Goal: Communication & Community: Answer question/provide support

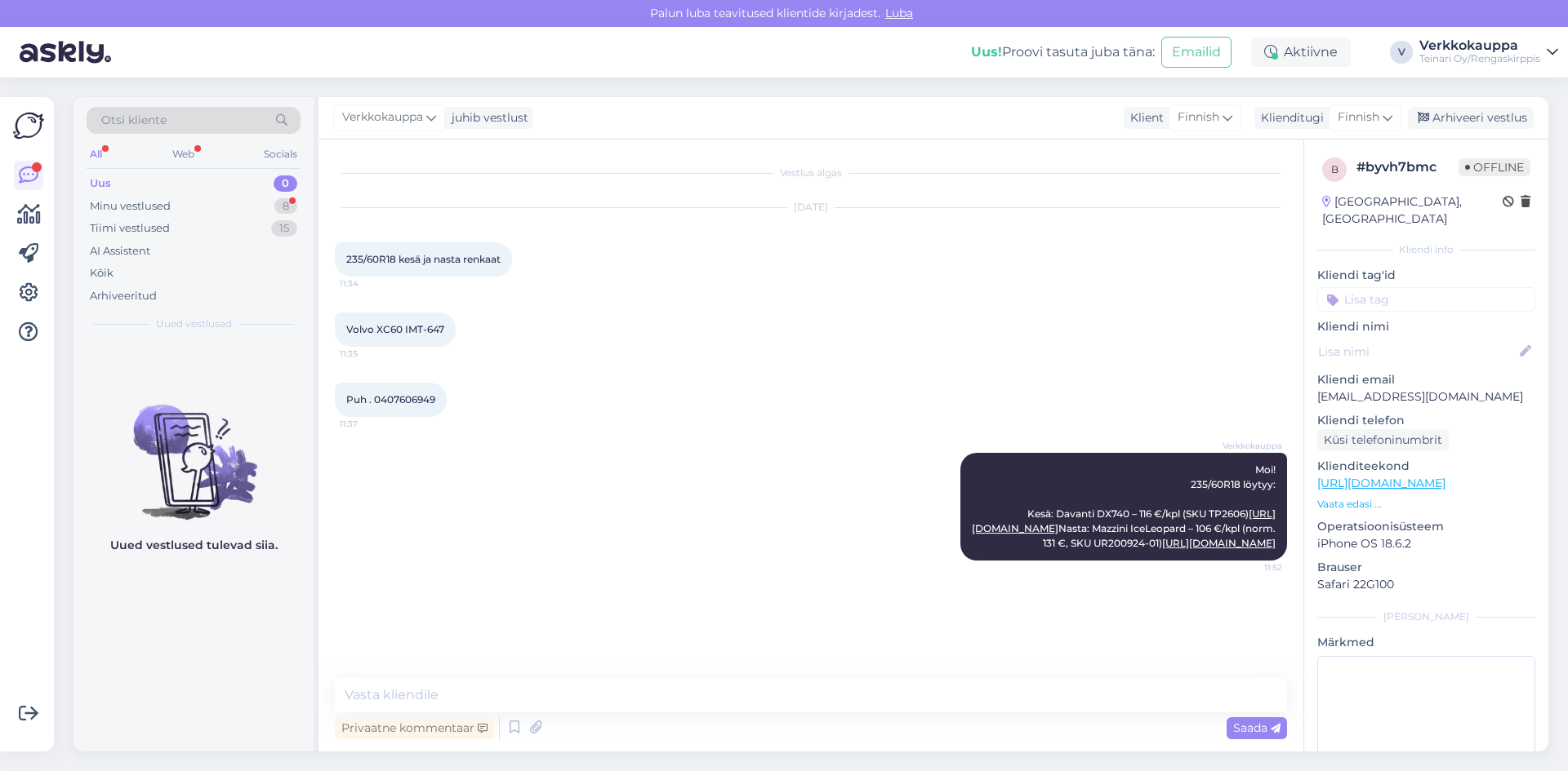
click at [131, 180] on div "Uus 0" at bounding box center [193, 184] width 214 height 23
click at [168, 204] on div "Minu vestlused" at bounding box center [130, 207] width 81 height 16
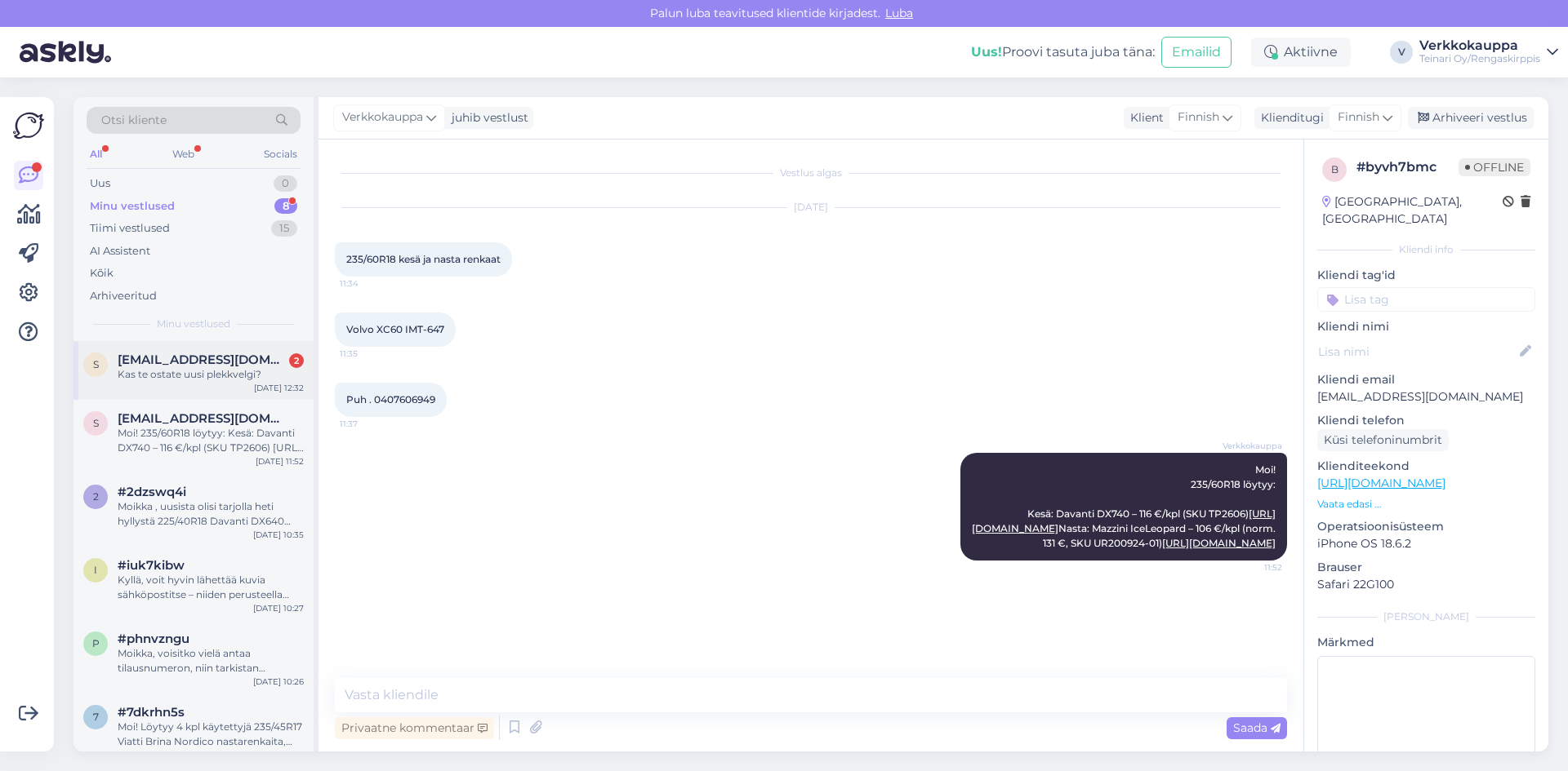
click at [204, 386] on div "s [EMAIL_ADDRESS][DOMAIN_NAME] 2 Kas te ostate uusi plekkvelgi? [DATE] 12:32" at bounding box center [193, 370] width 240 height 59
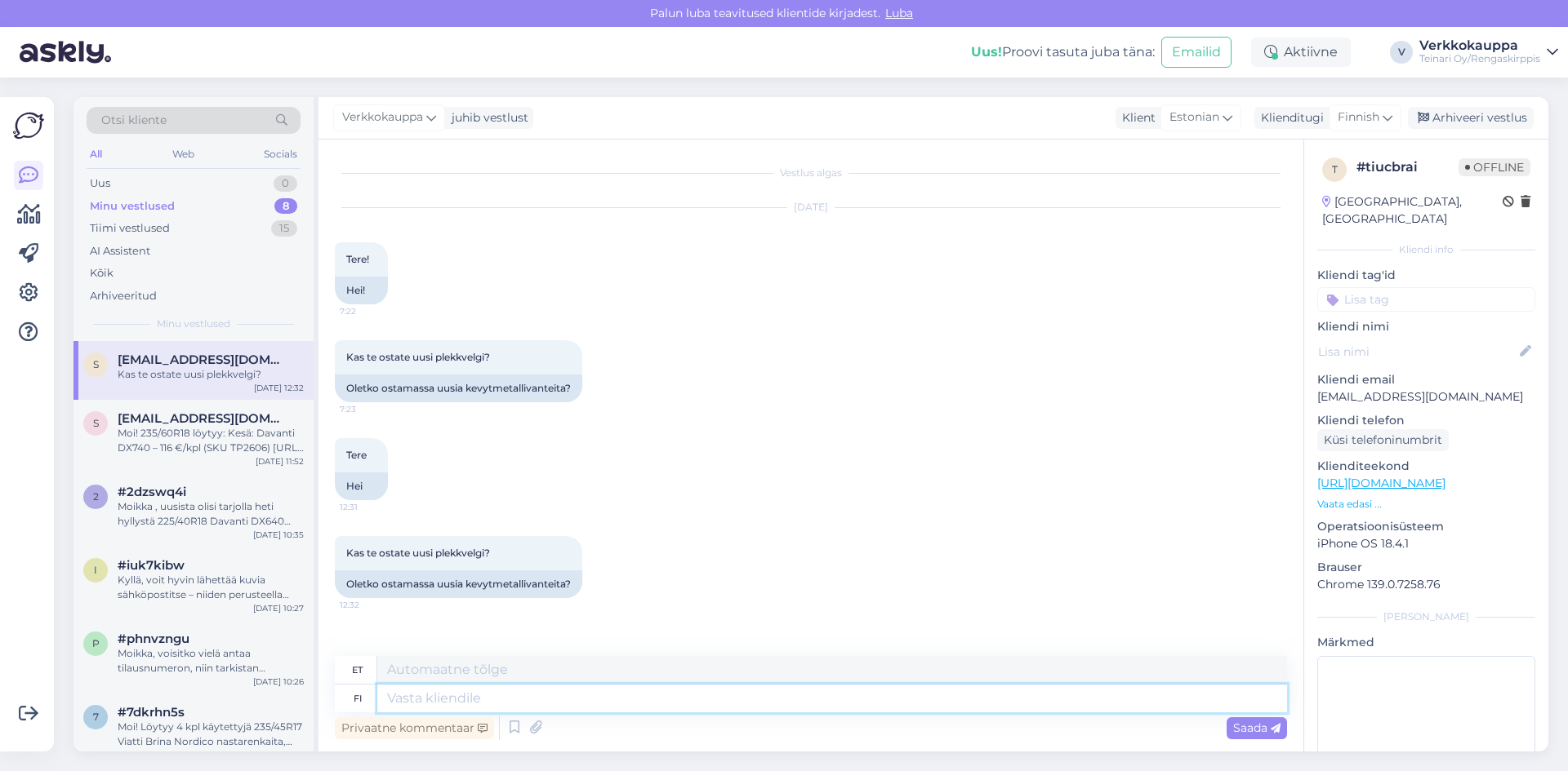
click at [564, 693] on textarea at bounding box center [833, 698] width 910 height 28
type textarea "Moikka"
type textarea "Tere"
type textarea "Moikka ei o"
type textarea "Tere ei"
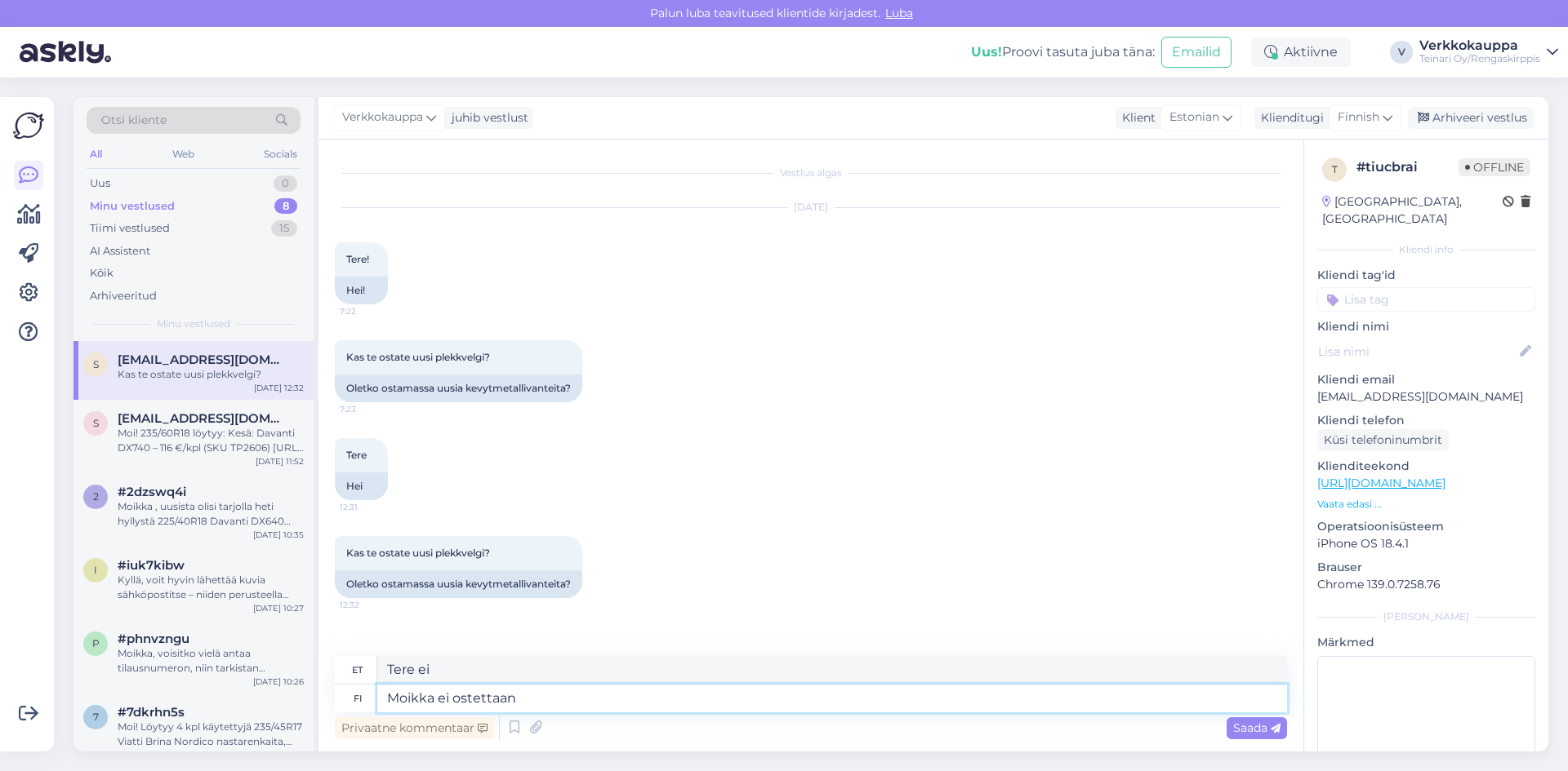
type textarea "Moikka ei ostettaan."
type textarea "Tere, ostu pole."
type textarea "Moikka ei ostettaan."
type textarea "Tere, me ei osta."
type textarea "Moikka ei ostettaan. [DOMAIN_NAME]"
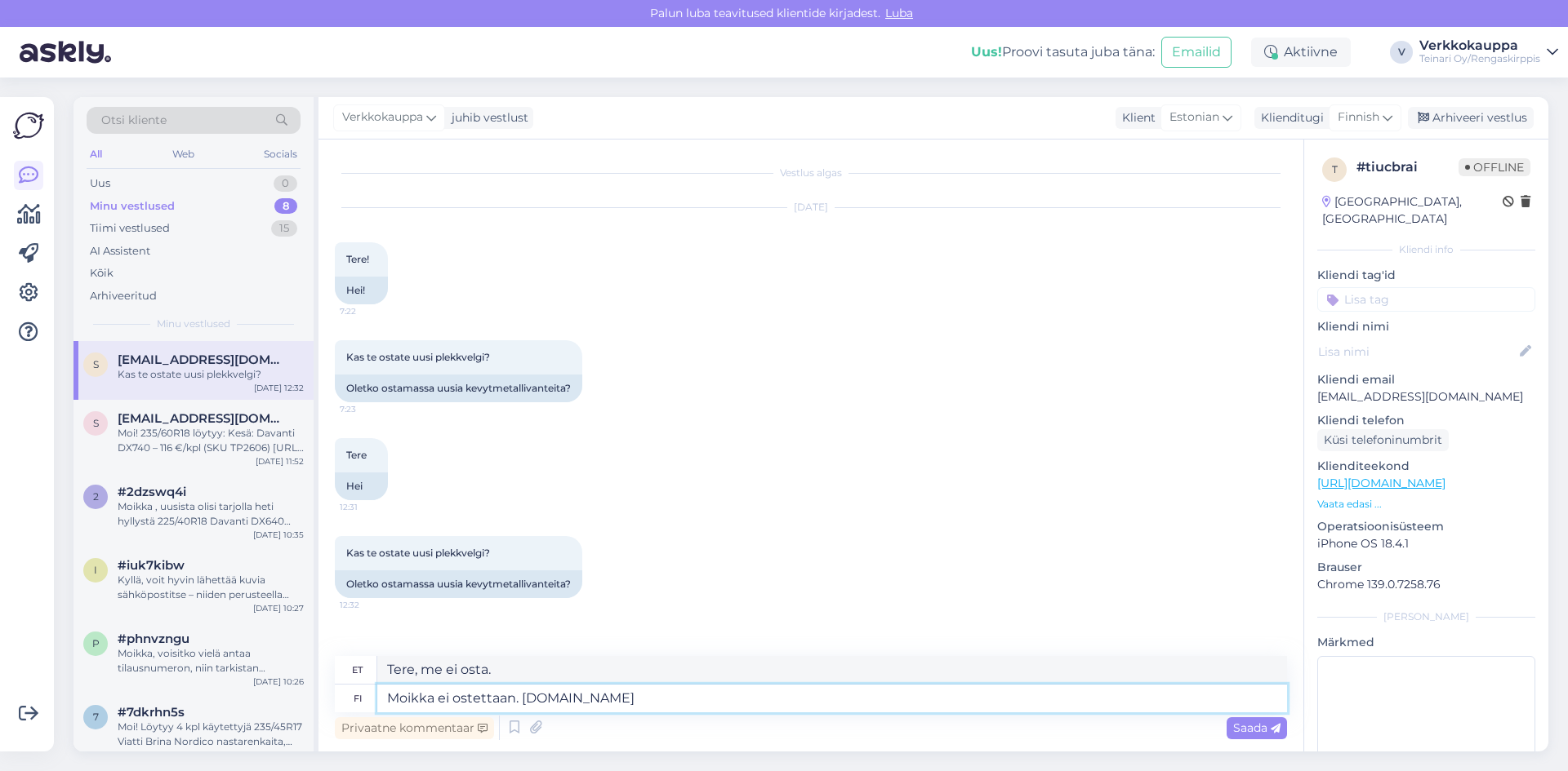
type textarea "Tere, me ei osta. Yt."
type textarea "Moikka ei ostettaan. Yt.Rengaskirppis"
type textarea "Tere, ostu ei tehtud. Yt.Rengaskirppis"
drag, startPoint x: 637, startPoint y: 697, endPoint x: 376, endPoint y: 697, distance: 261.0
click at [376, 697] on div "fi Moikka ei ostettaan. Yt.Rengaskirppis" at bounding box center [810, 698] width 952 height 28
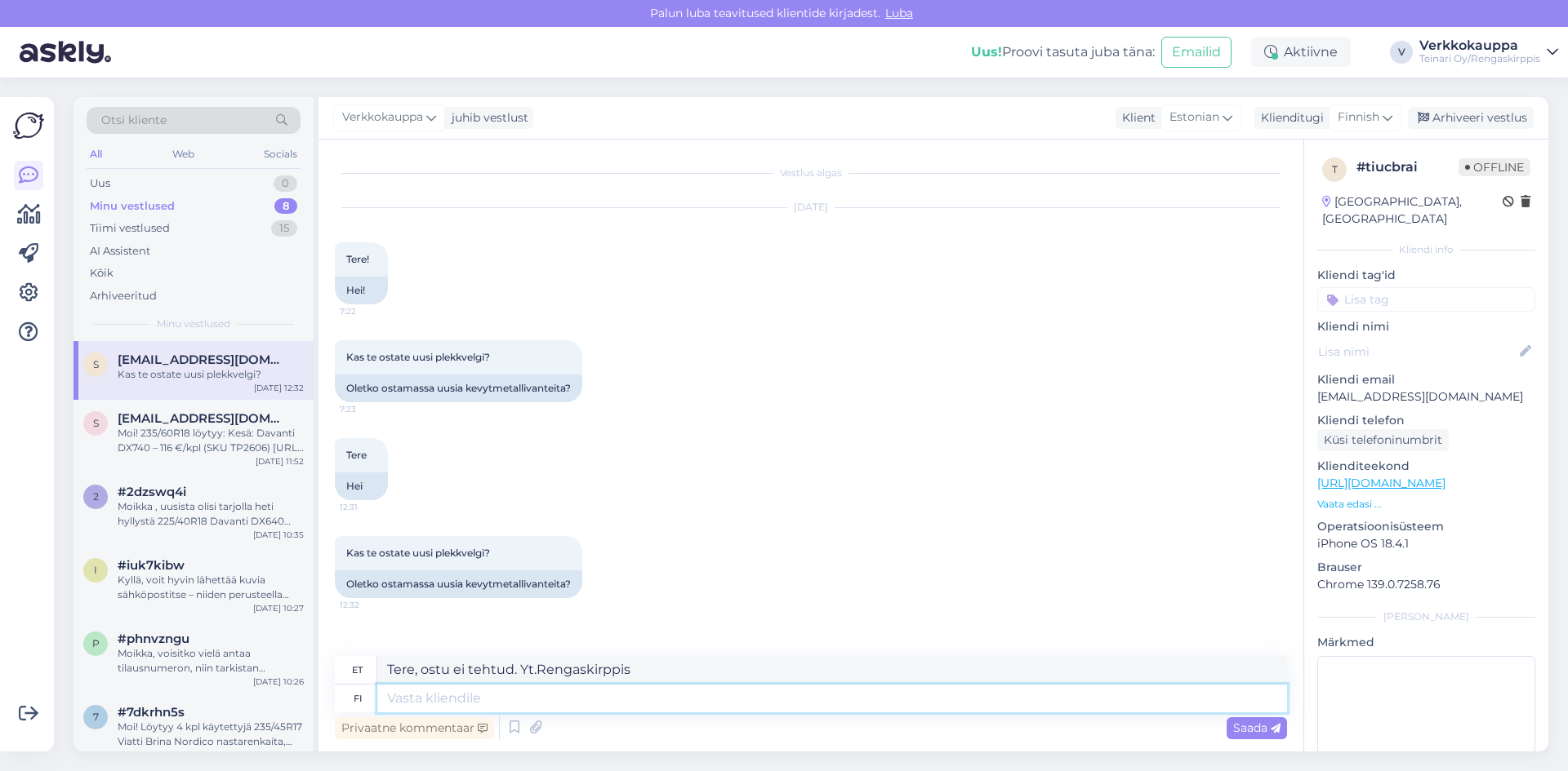
click at [410, 699] on textarea at bounding box center [833, 698] width 910 height 28
type textarea "Tere"
type textarea "Tere ei o"
type textarea "Tere, ei."
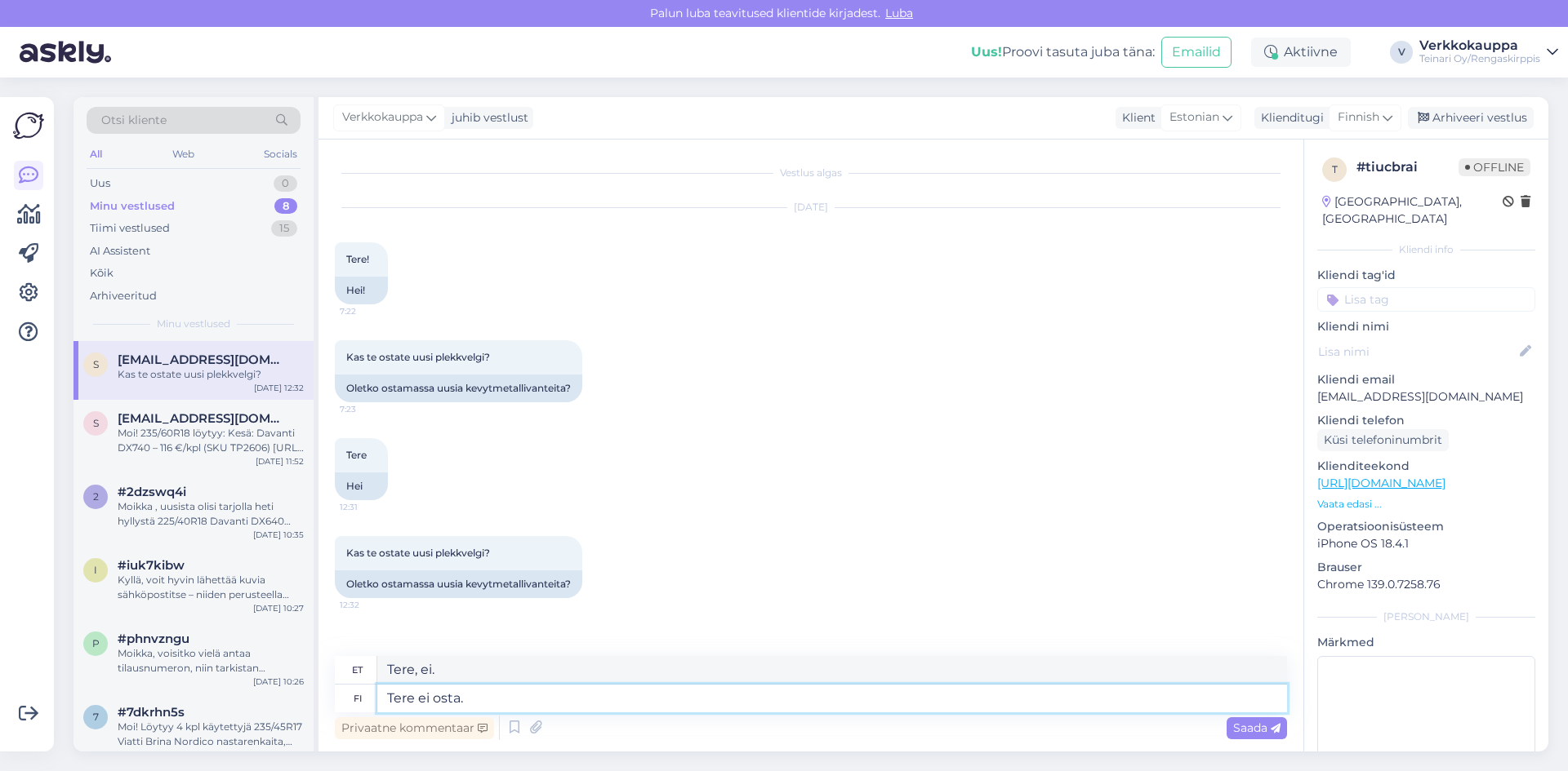
type textarea "Tere ei osta."
type textarea "Tere, ära osta."
type textarea "Tere ei osta. Tervitades R"
type textarea "Tere, ma ei osta. Tervitused."
type textarea "Tere ei osta. Tervitades Rengaski"
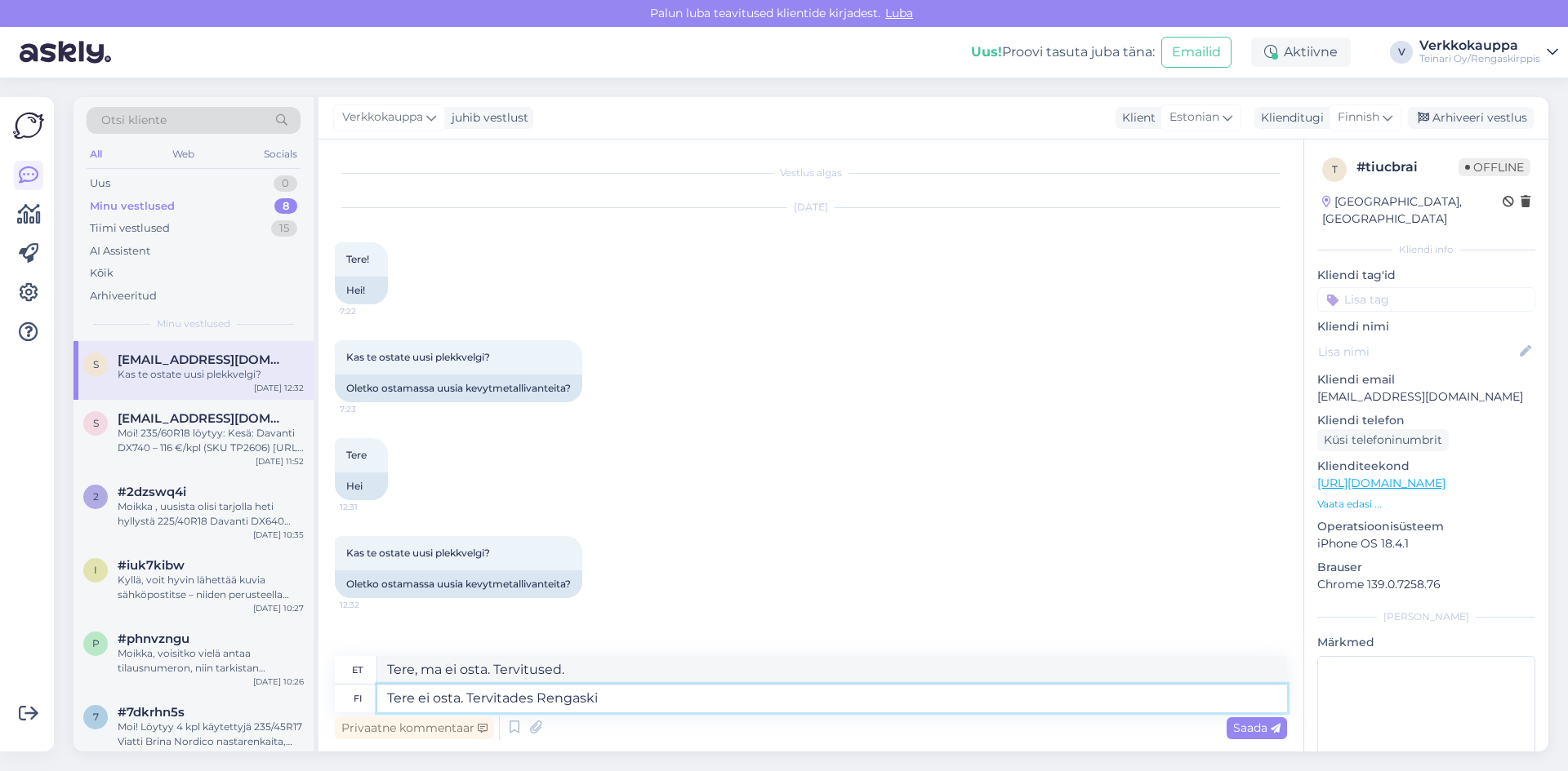
type textarea "Tere ei osta. Tervitades Ring"
type textarea "Tere ei osta. Tervitades Rengaskirppis"
type textarea "Tere ei osta. Tervitades Ringskirppis"
type textarea "Tere ei osta. Tervitades Rengaskirppis"
drag, startPoint x: 1266, startPoint y: 730, endPoint x: 1263, endPoint y: 722, distance: 8.5
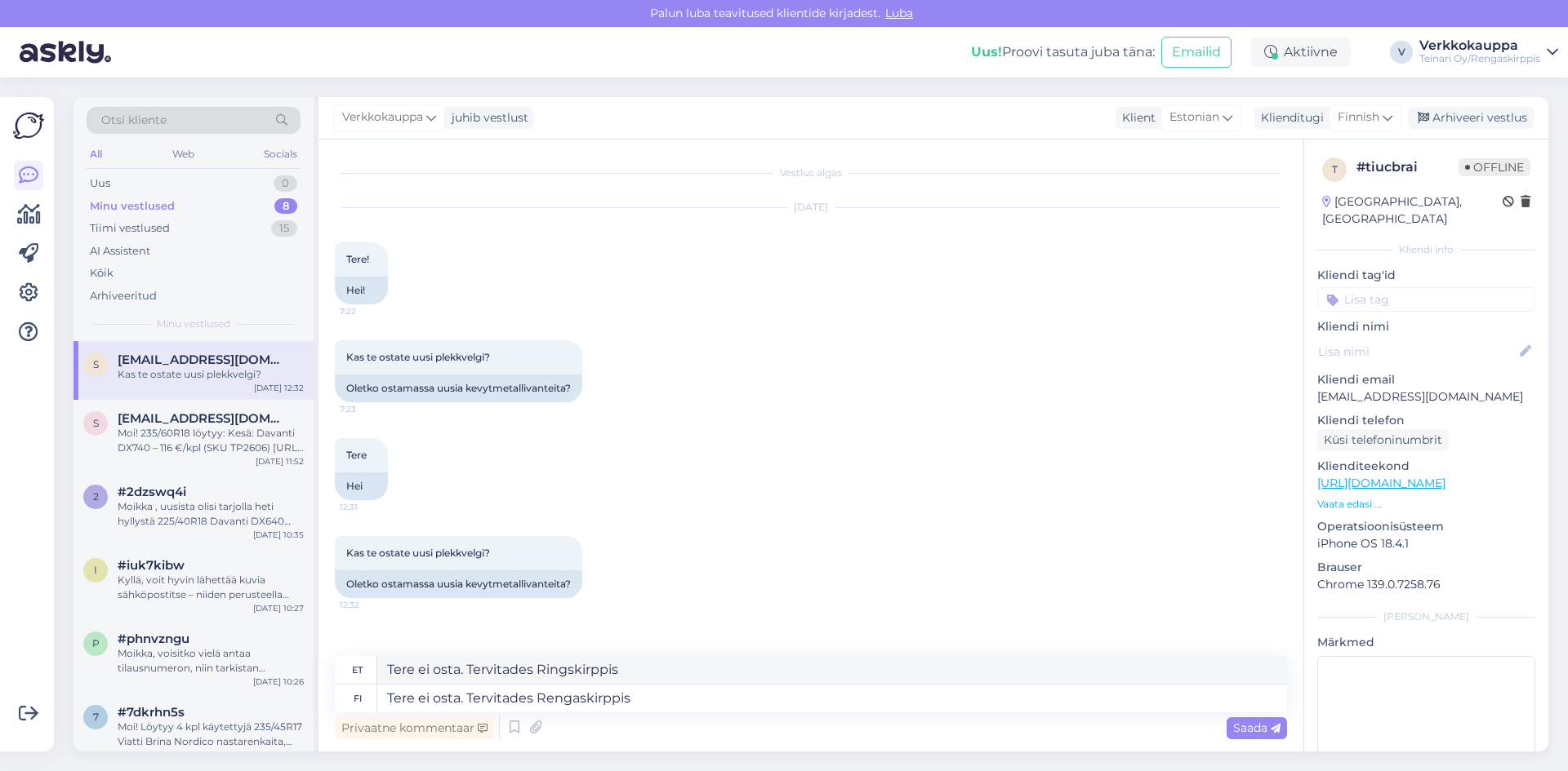
click at [1265, 730] on span "Saada" at bounding box center [1257, 727] width 48 height 15
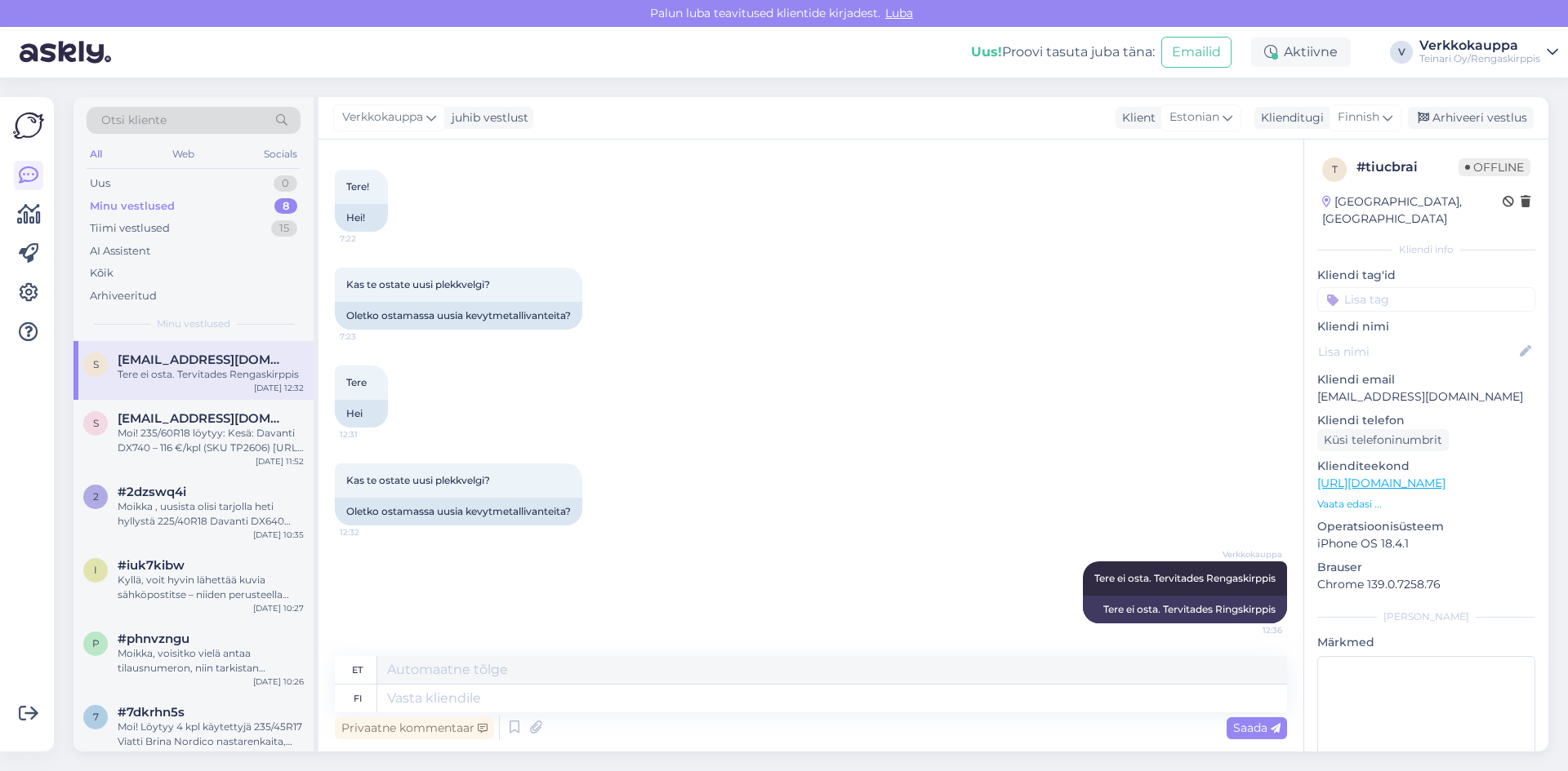
click at [170, 204] on div "Minu vestlused" at bounding box center [133, 207] width 85 height 16
click at [140, 181] on div "Uus 0" at bounding box center [193, 184] width 214 height 23
